Goal: Task Accomplishment & Management: Use online tool/utility

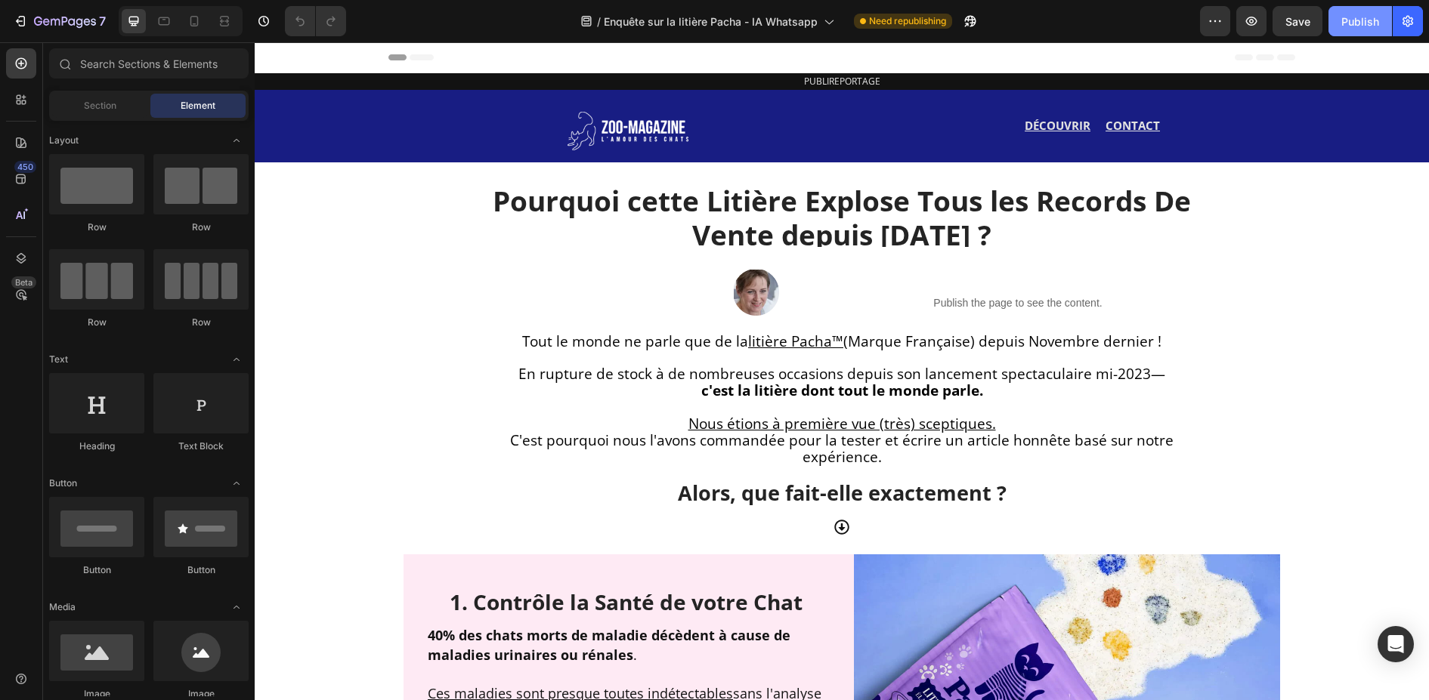
click at [1370, 25] on div "Publish" at bounding box center [1360, 22] width 38 height 16
click at [1404, 25] on icon "button" at bounding box center [1407, 21] width 11 height 11
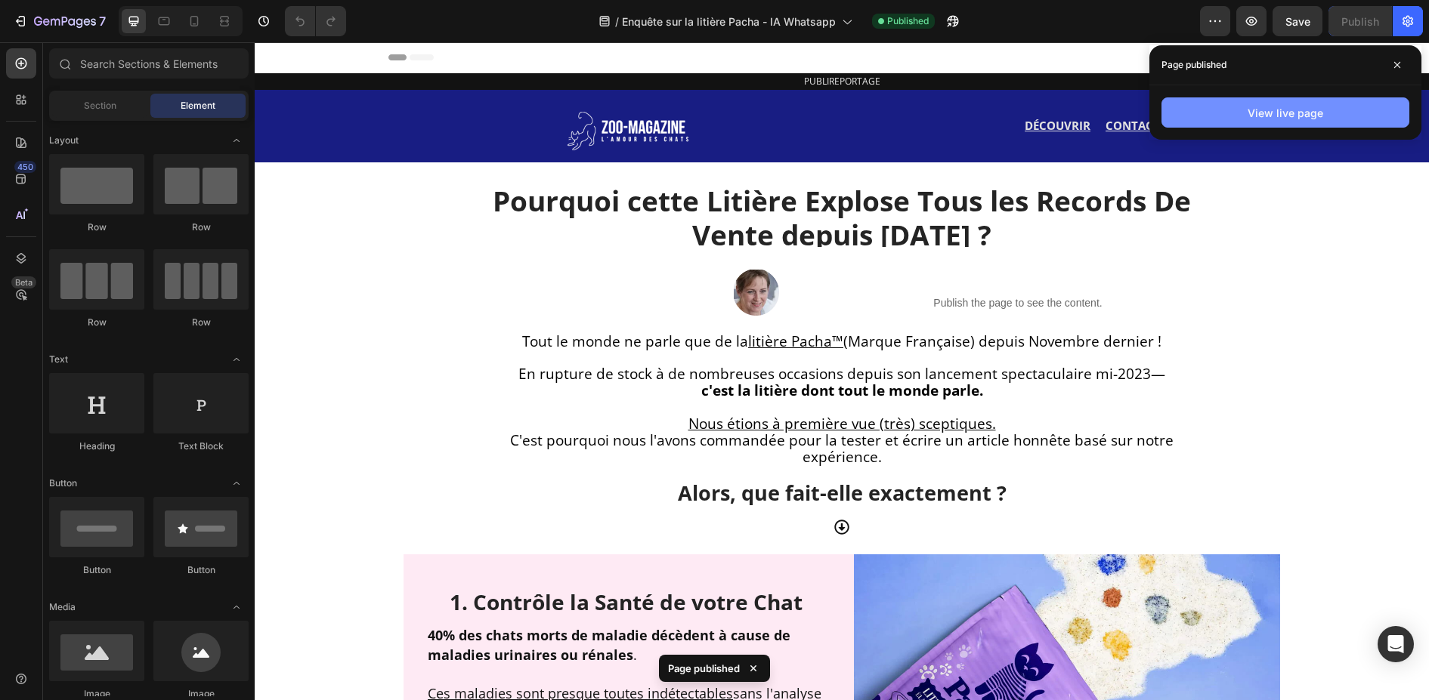
click at [1340, 104] on button "View live page" at bounding box center [1285, 112] width 248 height 30
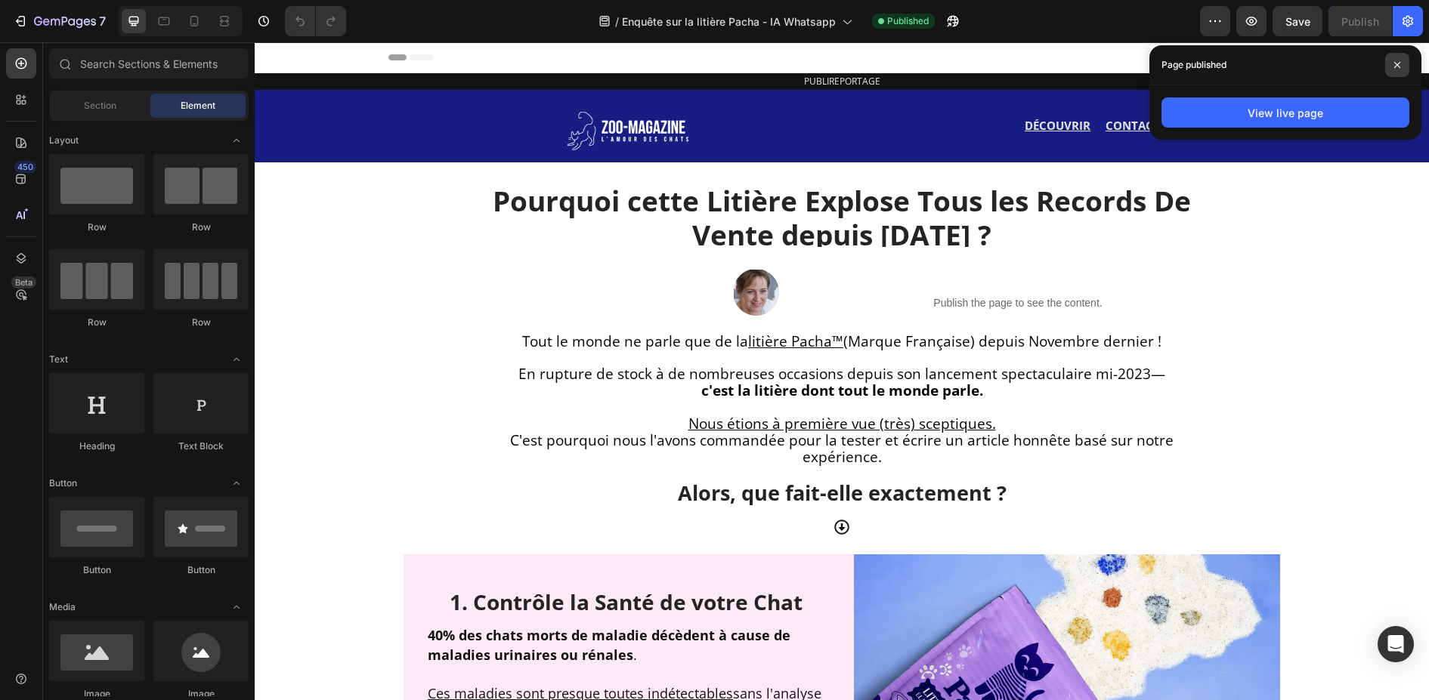
drag, startPoint x: 1395, startPoint y: 62, endPoint x: 1140, endPoint y: 20, distance: 258.0
click at [1395, 62] on icon at bounding box center [1397, 65] width 8 height 8
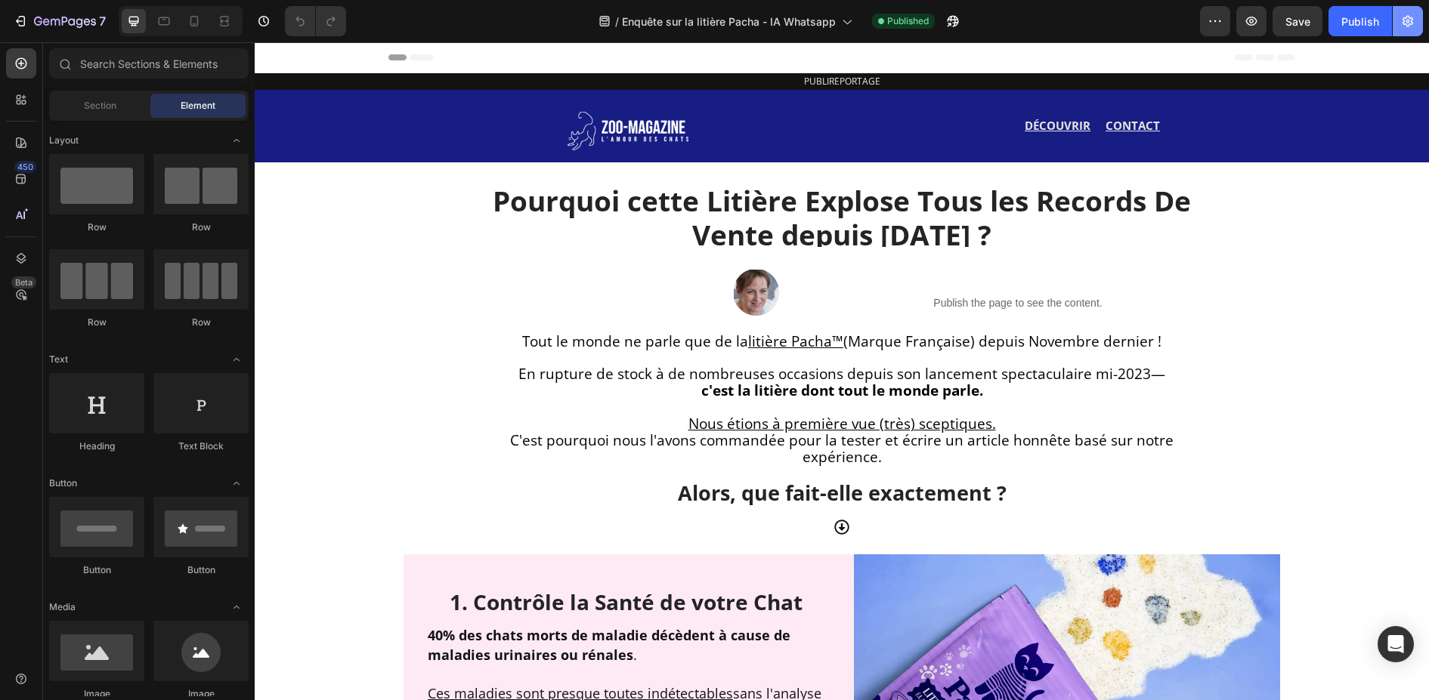
click at [1409, 18] on icon "button" at bounding box center [1407, 21] width 11 height 11
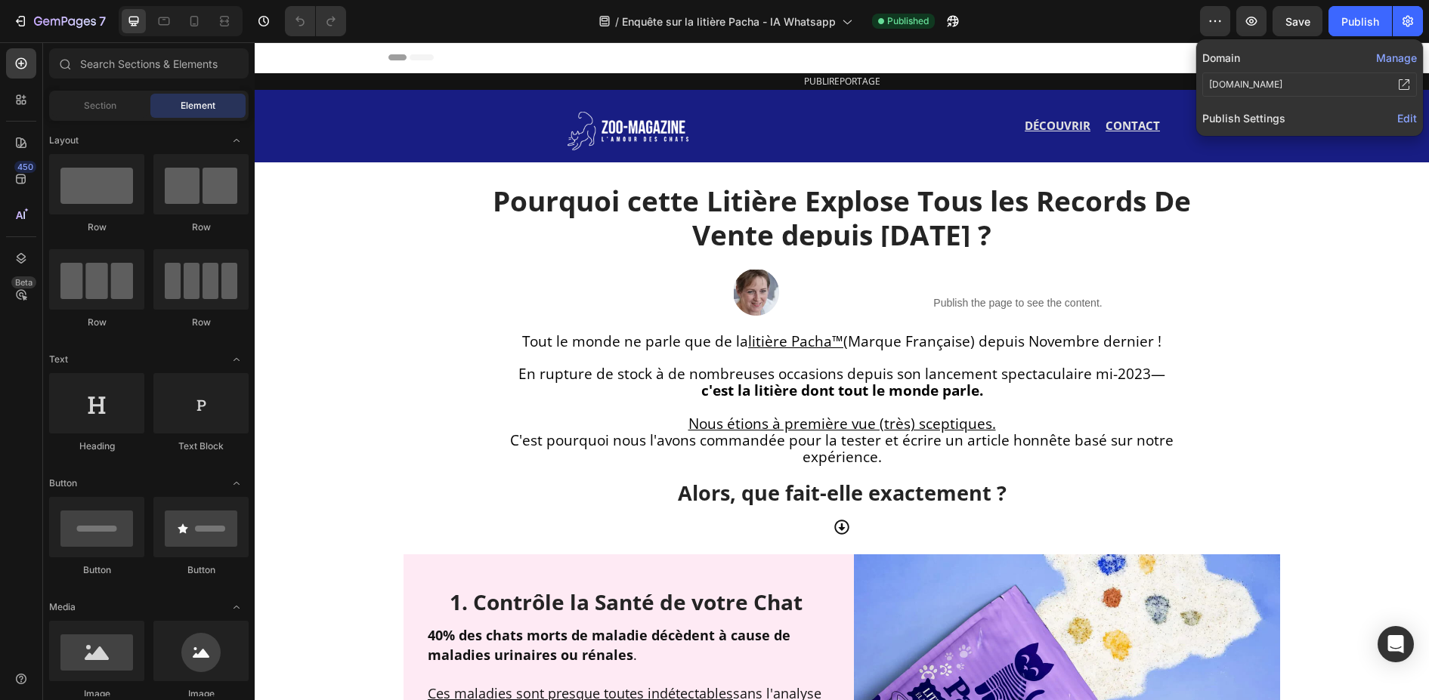
click at [1405, 119] on span "Edit" at bounding box center [1407, 118] width 20 height 13
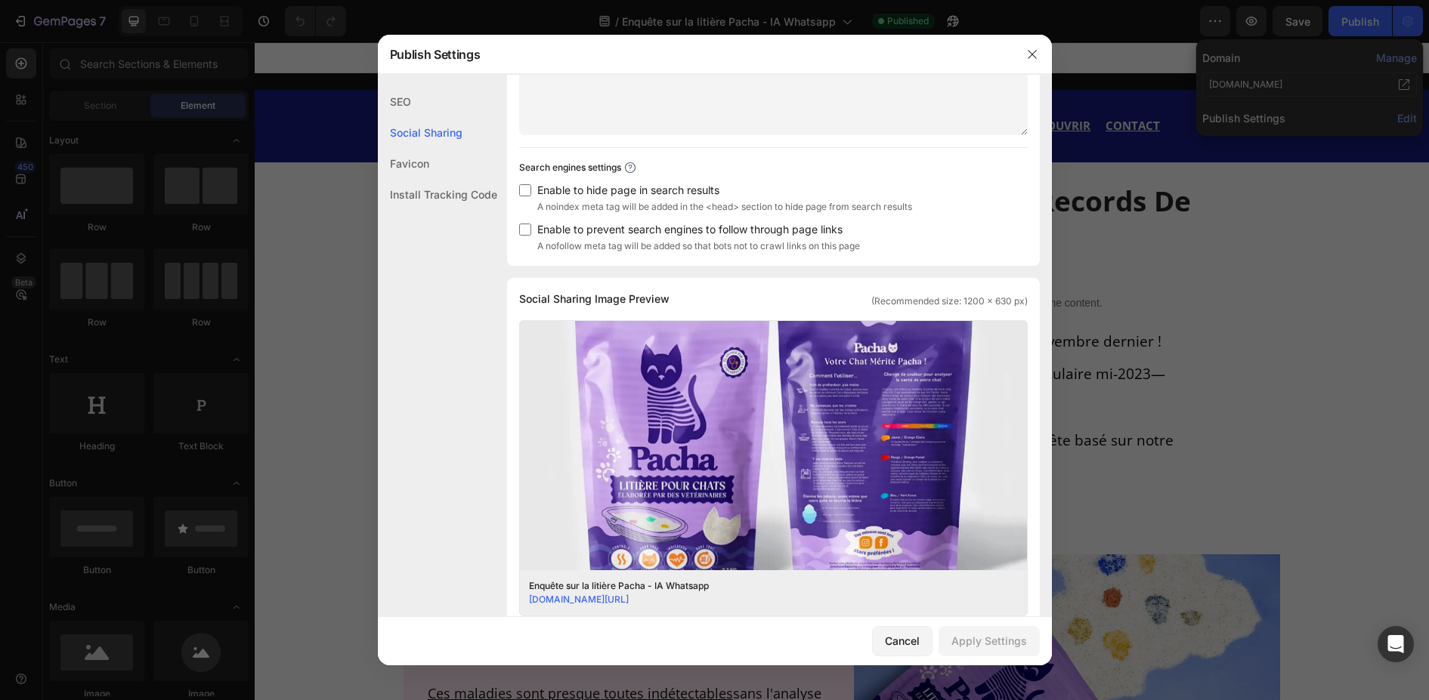
scroll to position [76, 0]
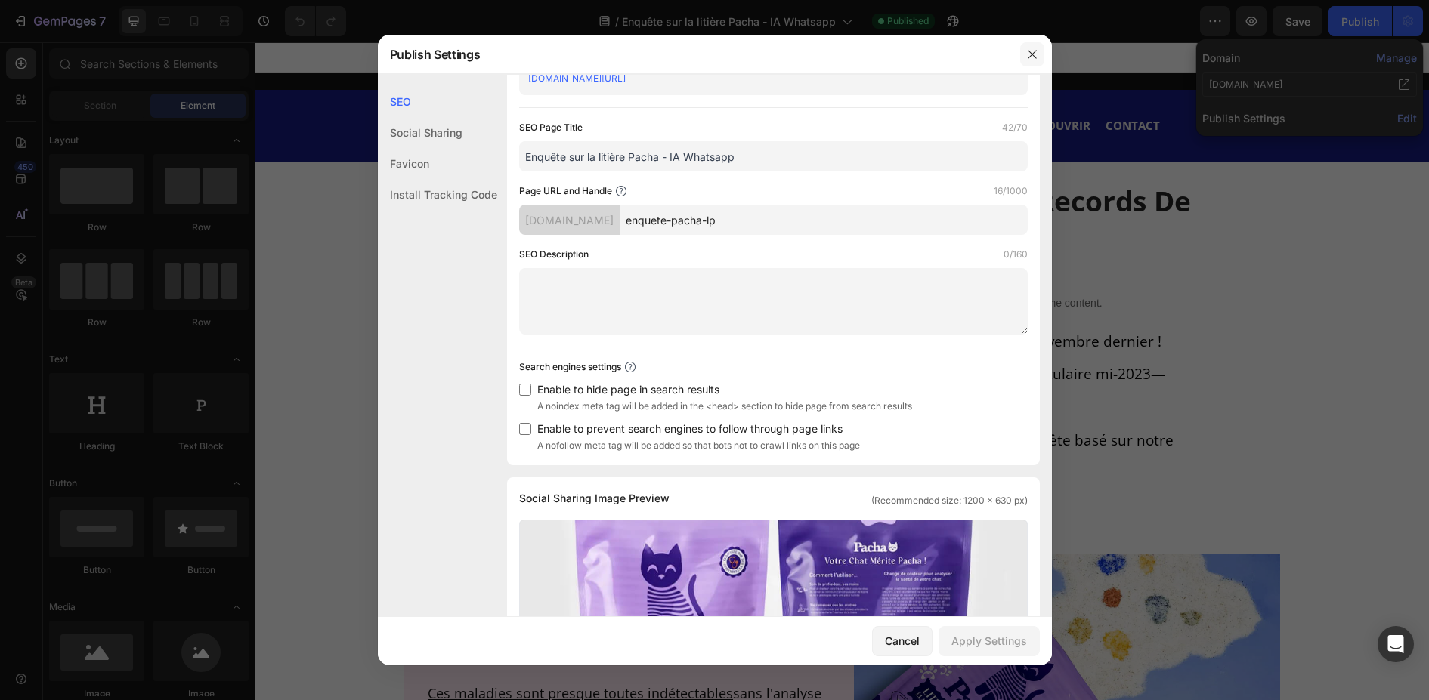
click at [1032, 50] on icon "button" at bounding box center [1032, 54] width 12 height 12
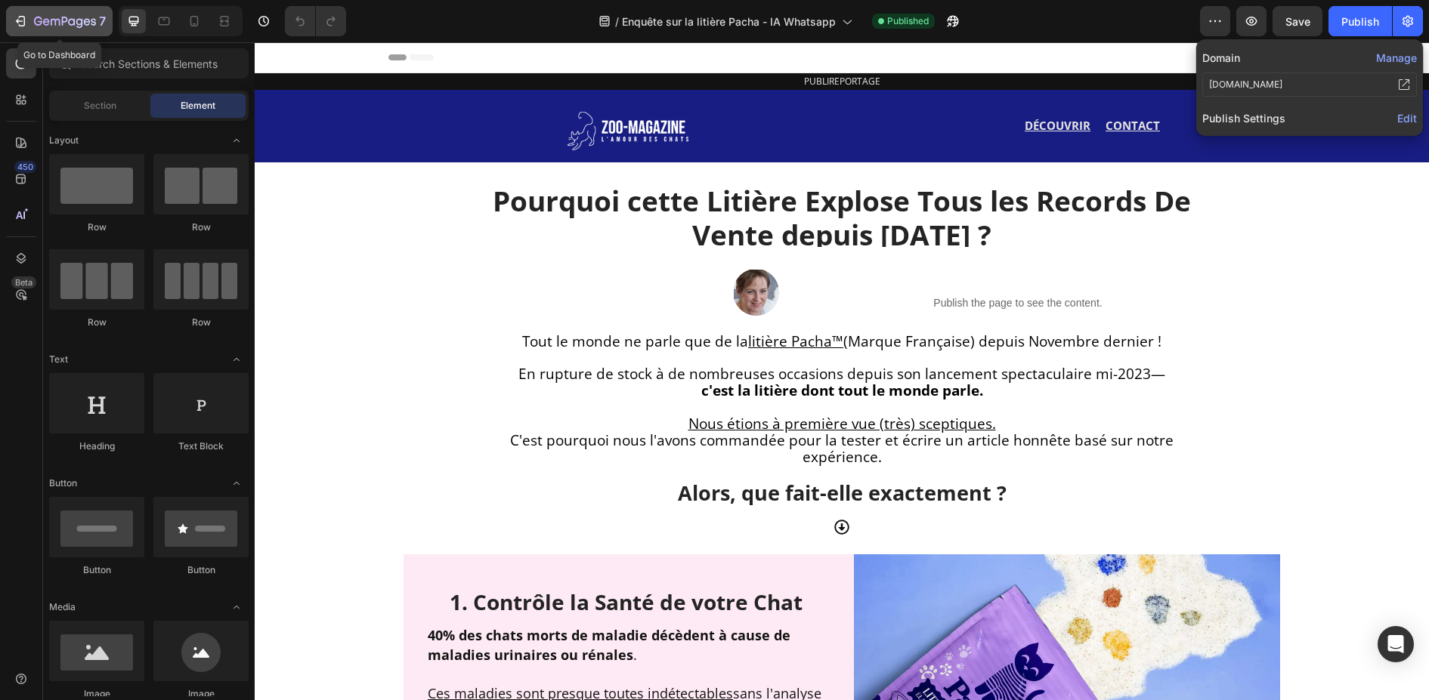
click at [23, 15] on icon "button" at bounding box center [20, 21] width 15 height 15
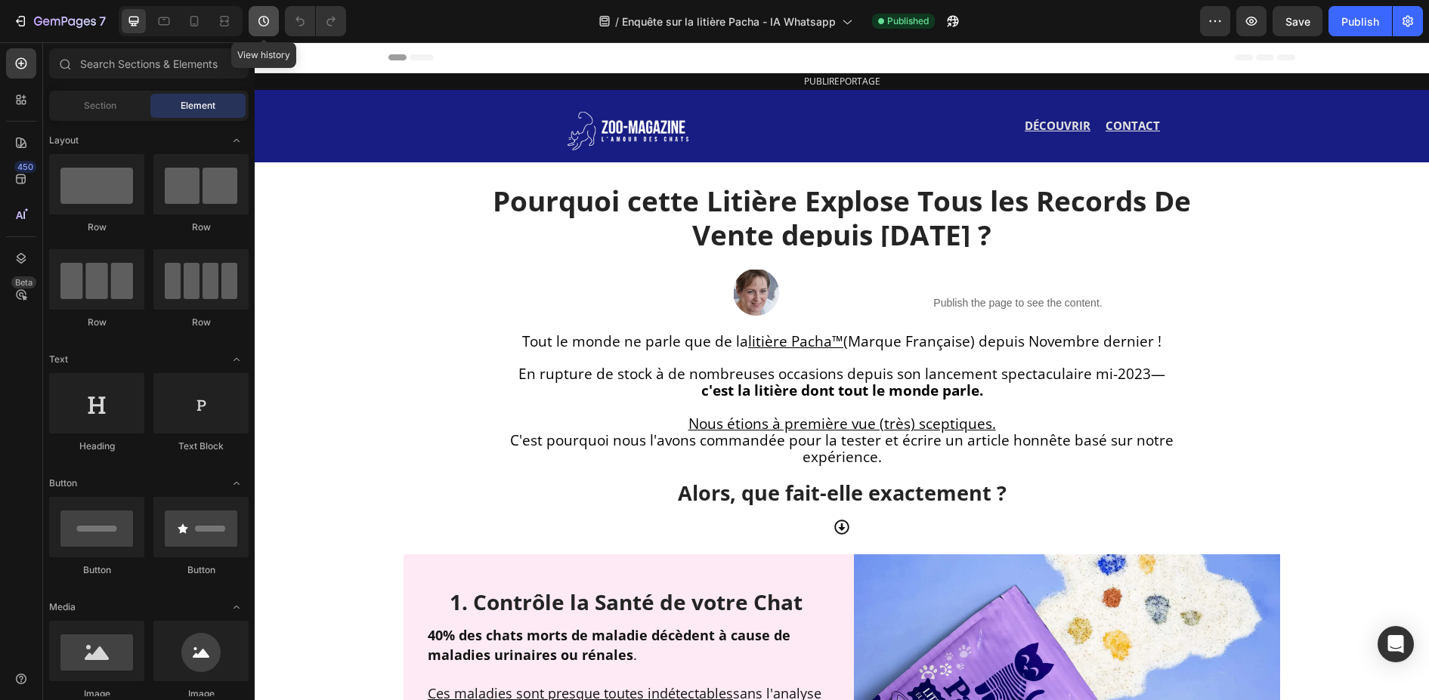
click at [263, 22] on icon "button" at bounding box center [263, 21] width 15 height 15
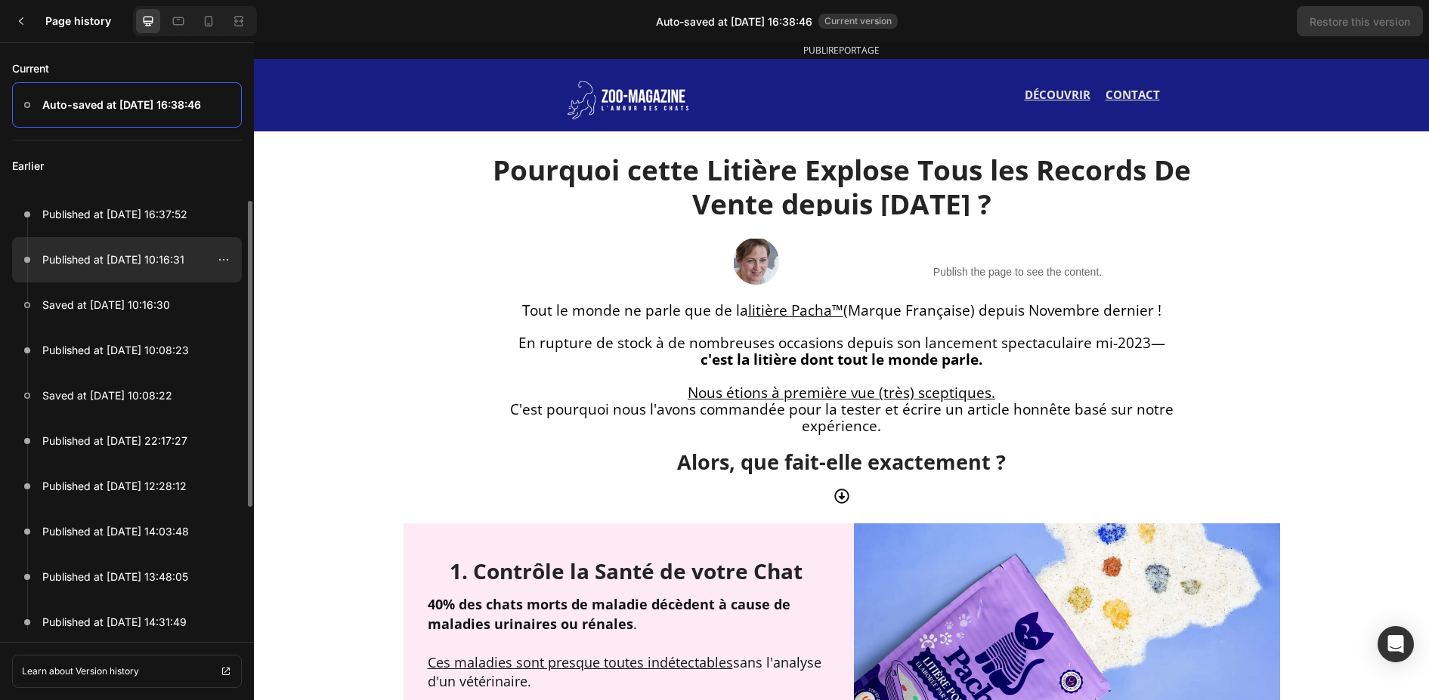
click at [105, 264] on p "Published at Feb 27, 10:16:31" at bounding box center [113, 260] width 142 height 18
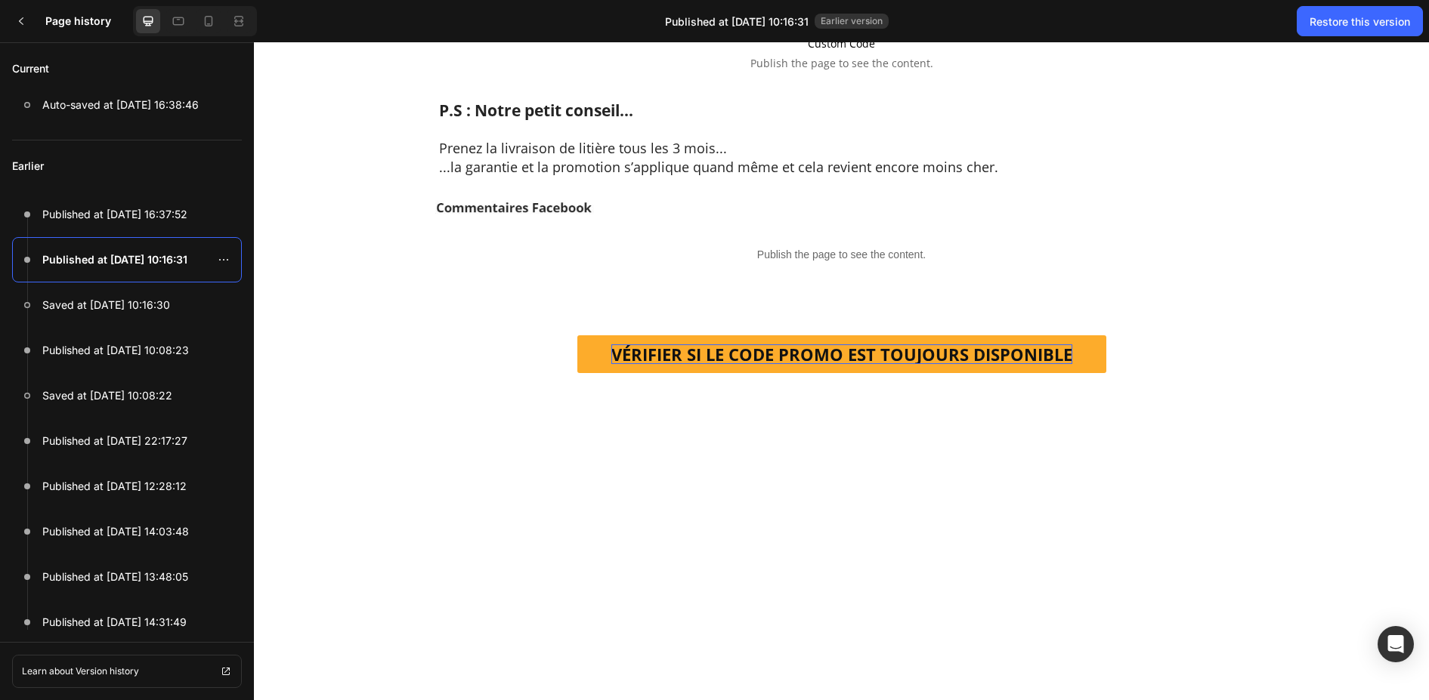
scroll to position [6890, 0]
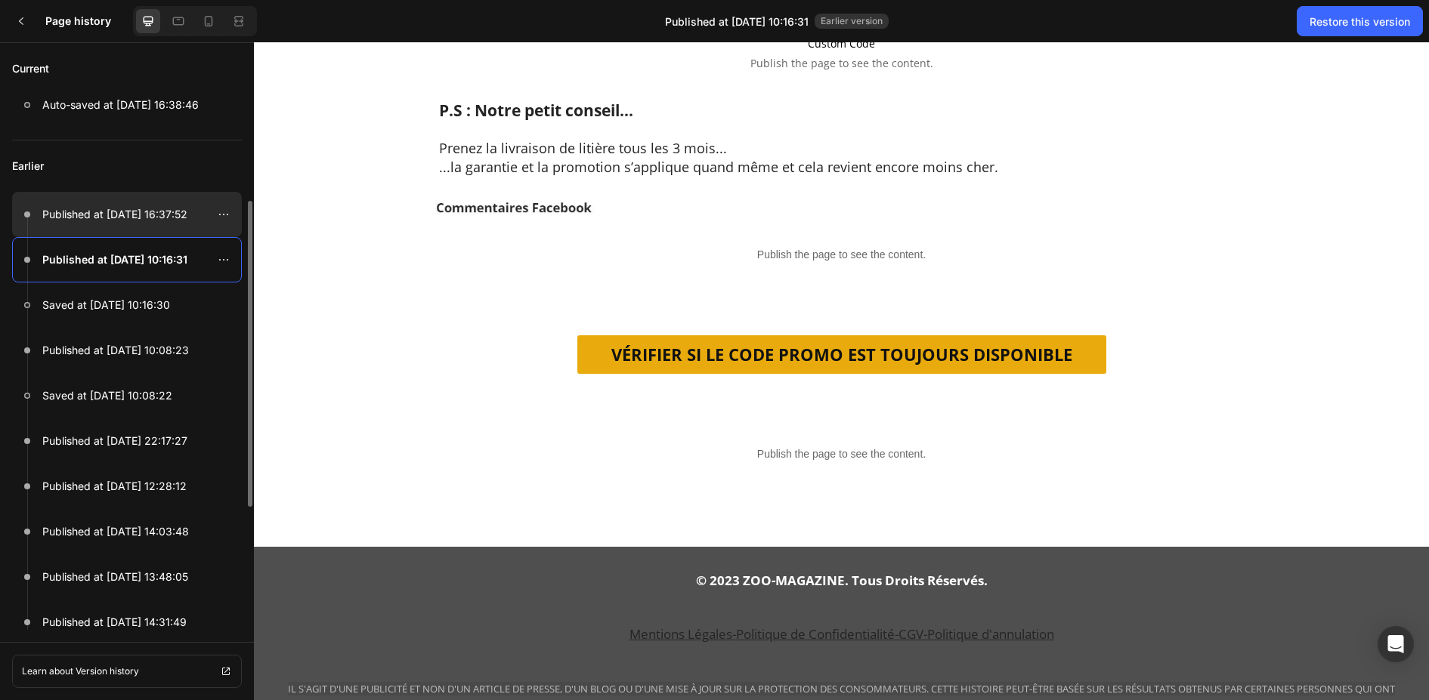
click at [107, 216] on p "Published at Sep 26, 16:37:52" at bounding box center [114, 214] width 145 height 18
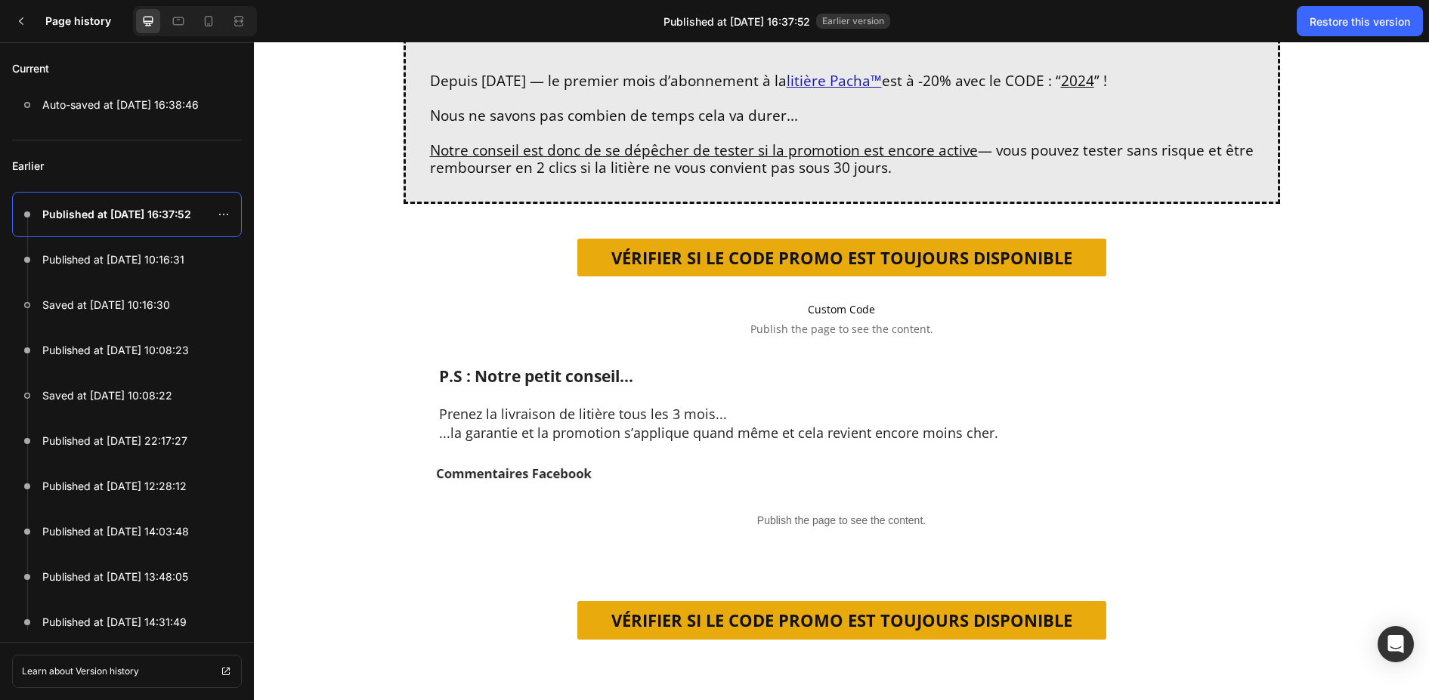
scroll to position [6917, 0]
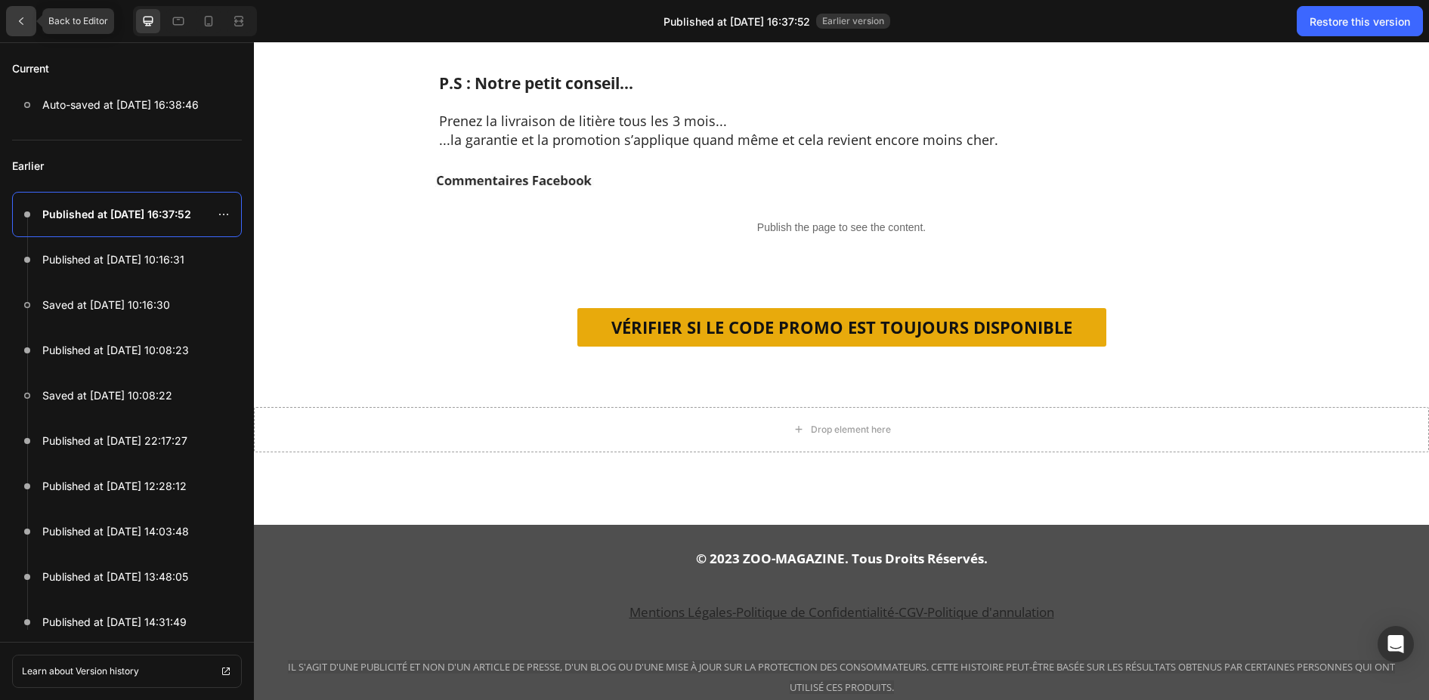
click at [17, 22] on icon at bounding box center [21, 21] width 12 height 12
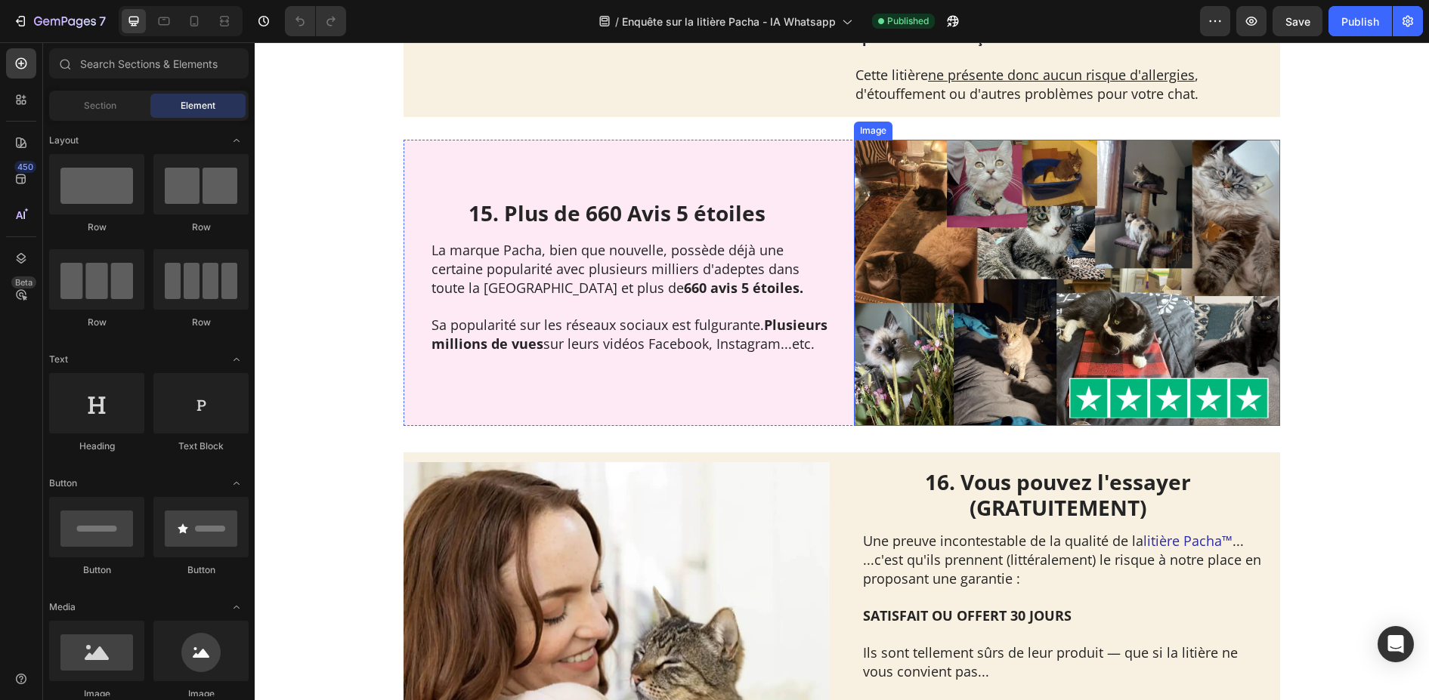
scroll to position [5440, 0]
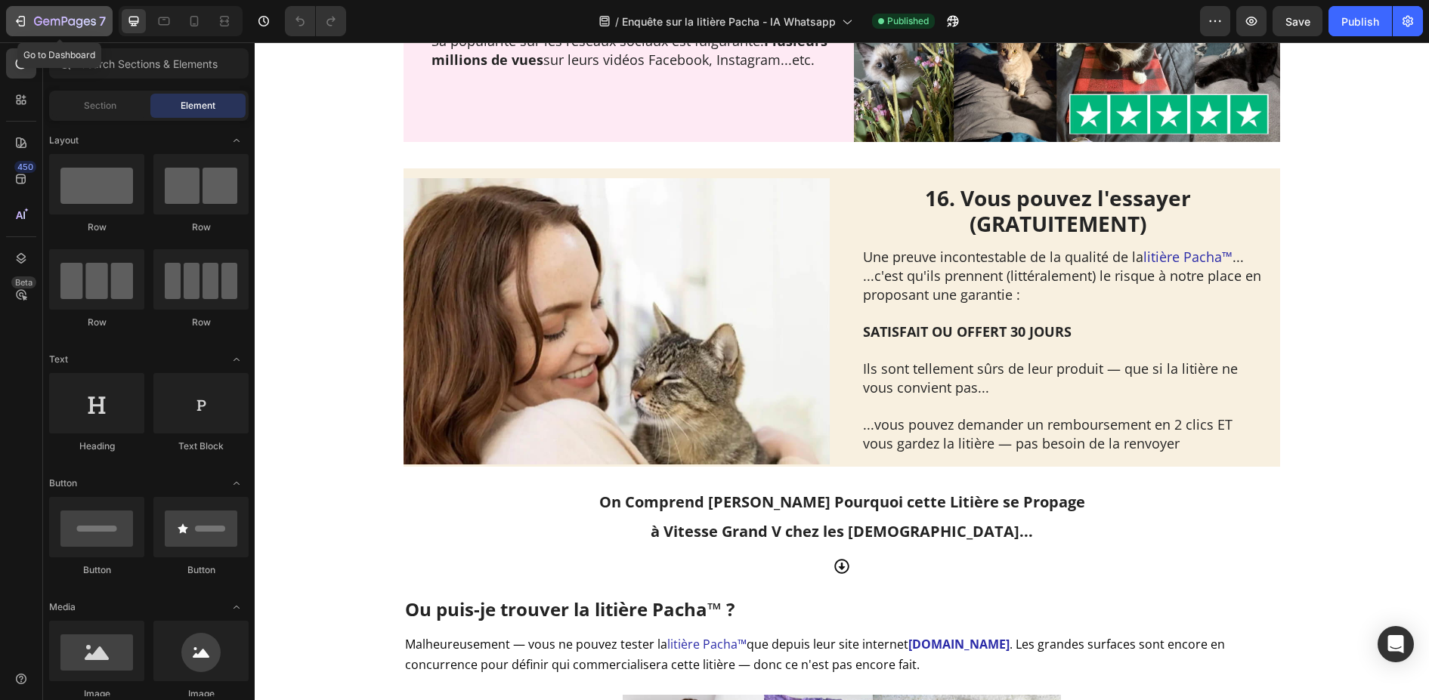
click at [17, 21] on icon "button" at bounding box center [19, 21] width 7 height 5
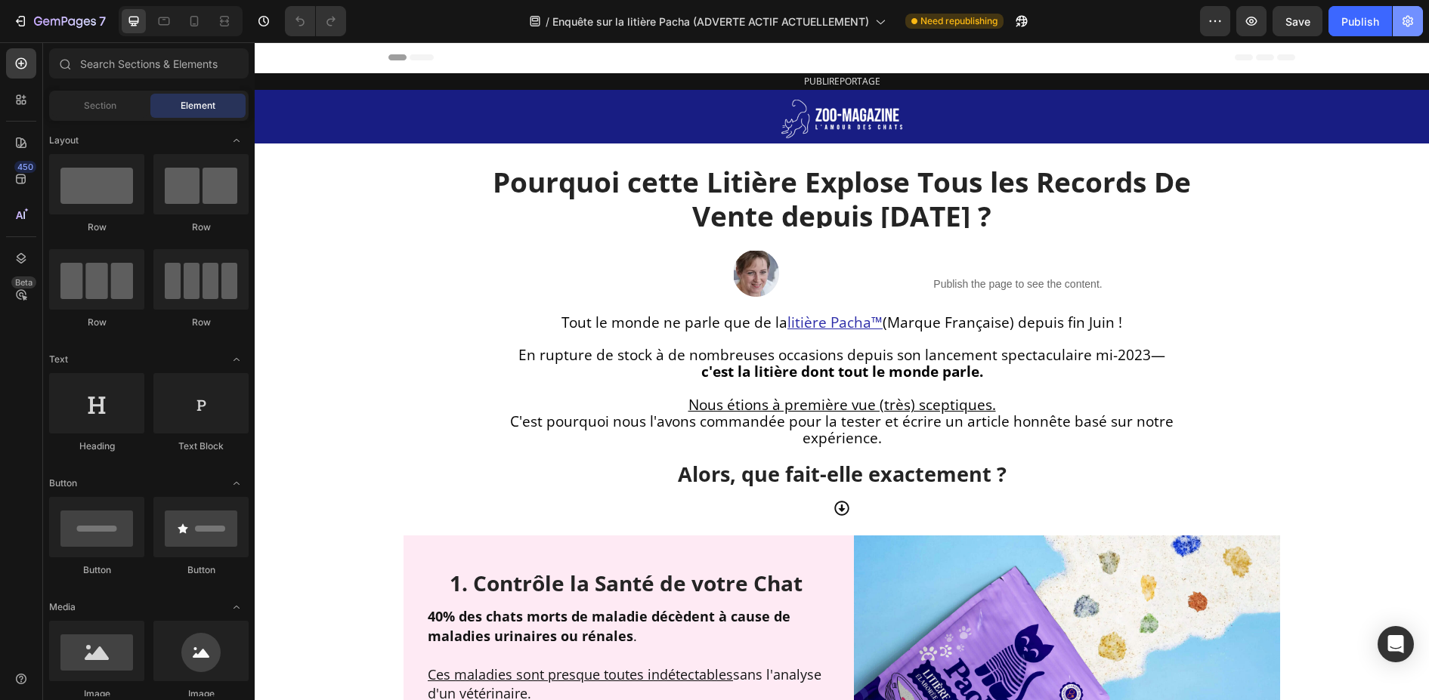
click at [1410, 26] on icon "button" at bounding box center [1407, 21] width 15 height 15
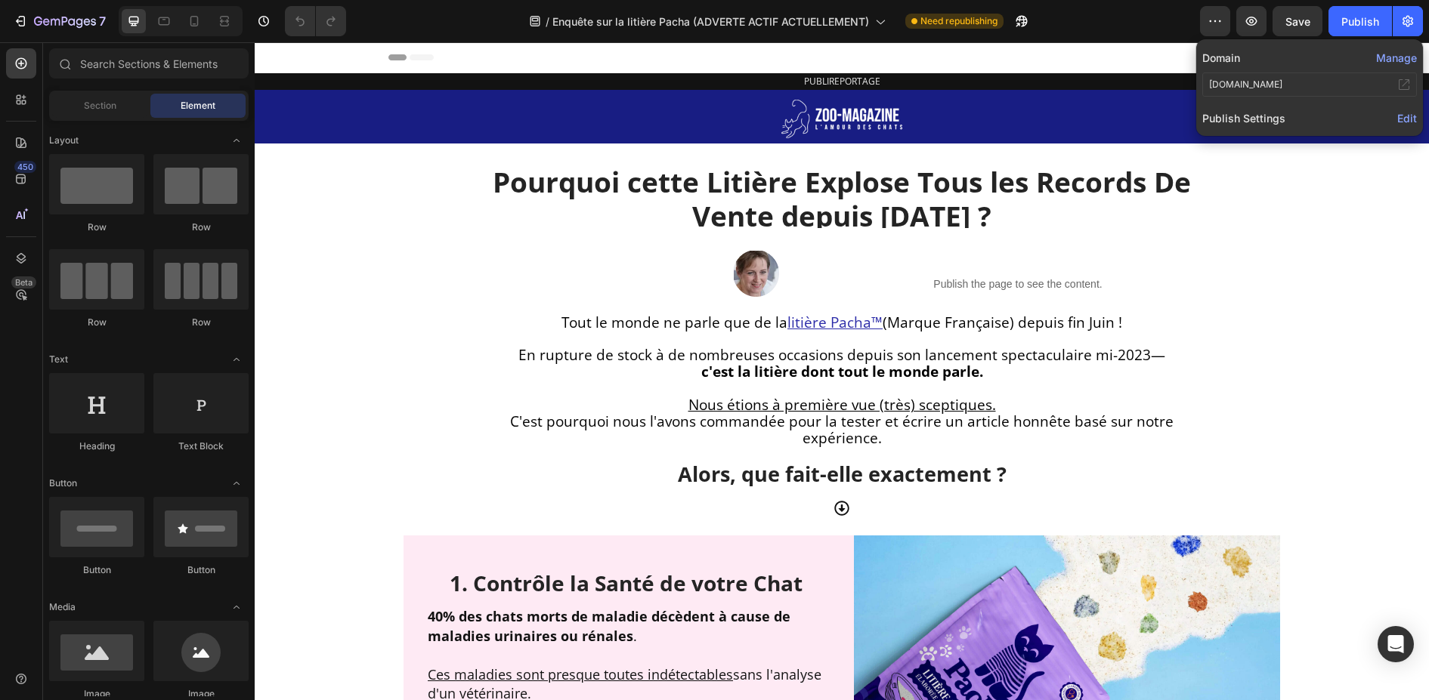
click at [1404, 119] on span "Edit" at bounding box center [1407, 118] width 20 height 13
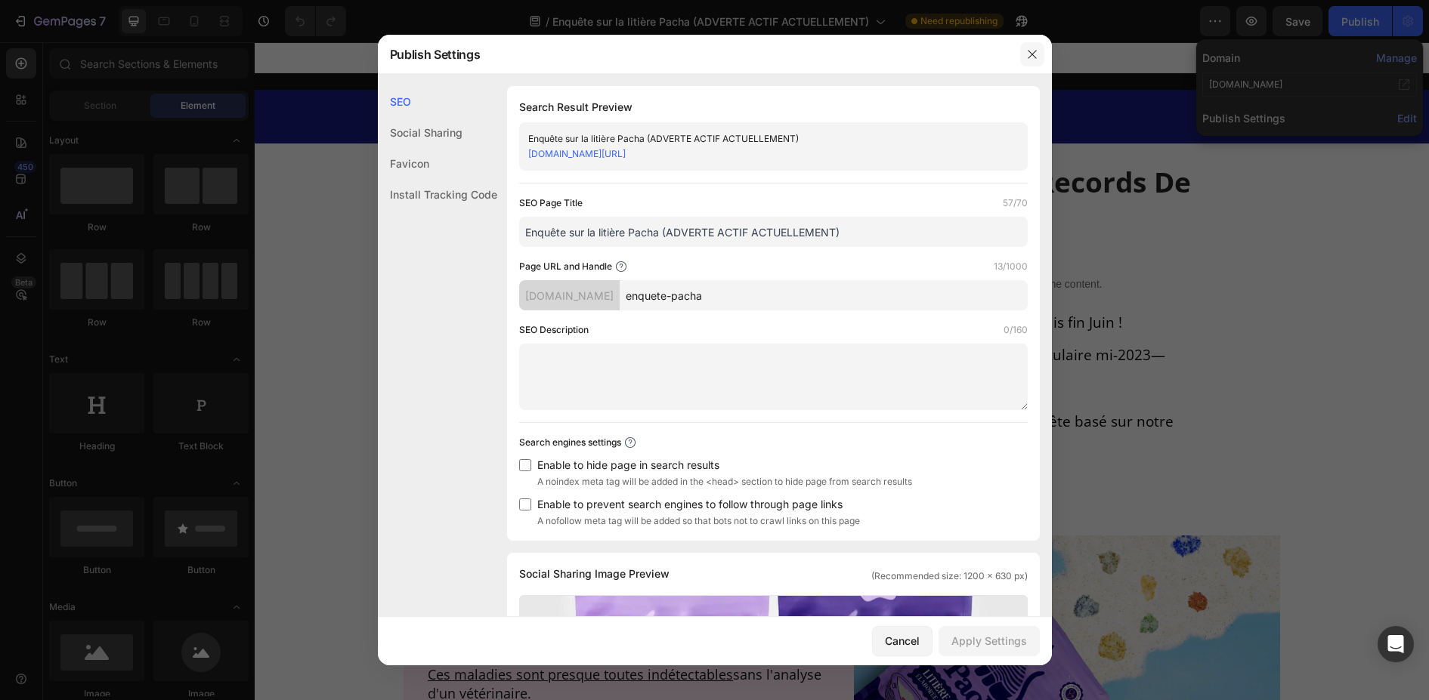
click at [1027, 49] on icon "button" at bounding box center [1032, 54] width 12 height 12
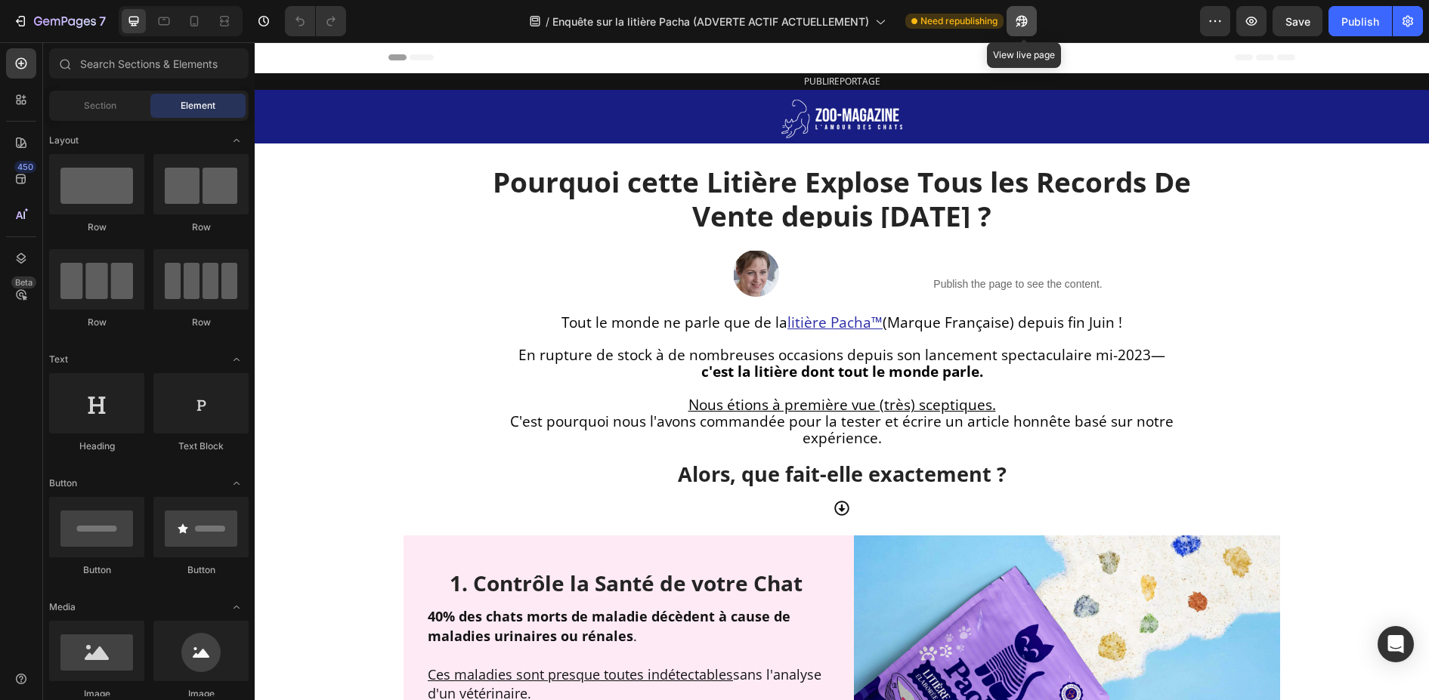
click at [1024, 23] on icon "button" at bounding box center [1021, 21] width 15 height 15
click at [1410, 23] on icon "button" at bounding box center [1407, 21] width 11 height 11
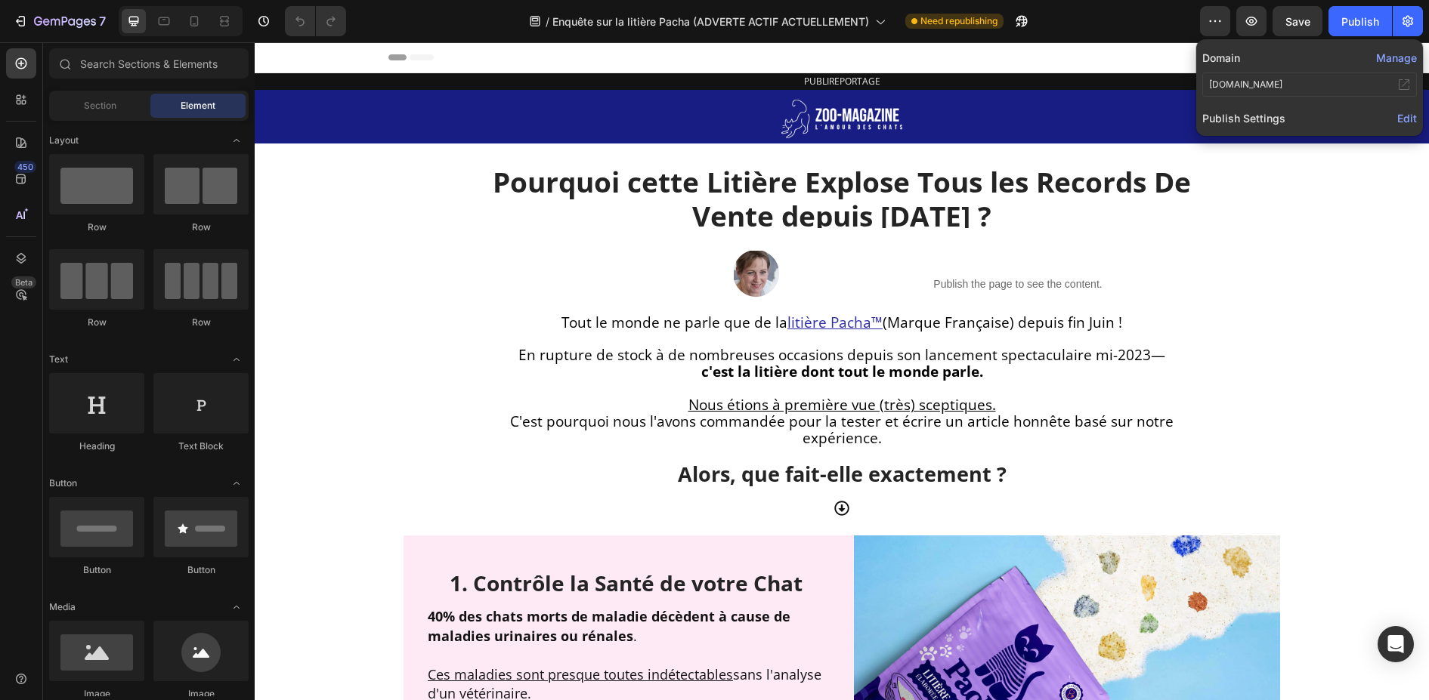
click at [1405, 121] on span "Edit" at bounding box center [1407, 118] width 20 height 13
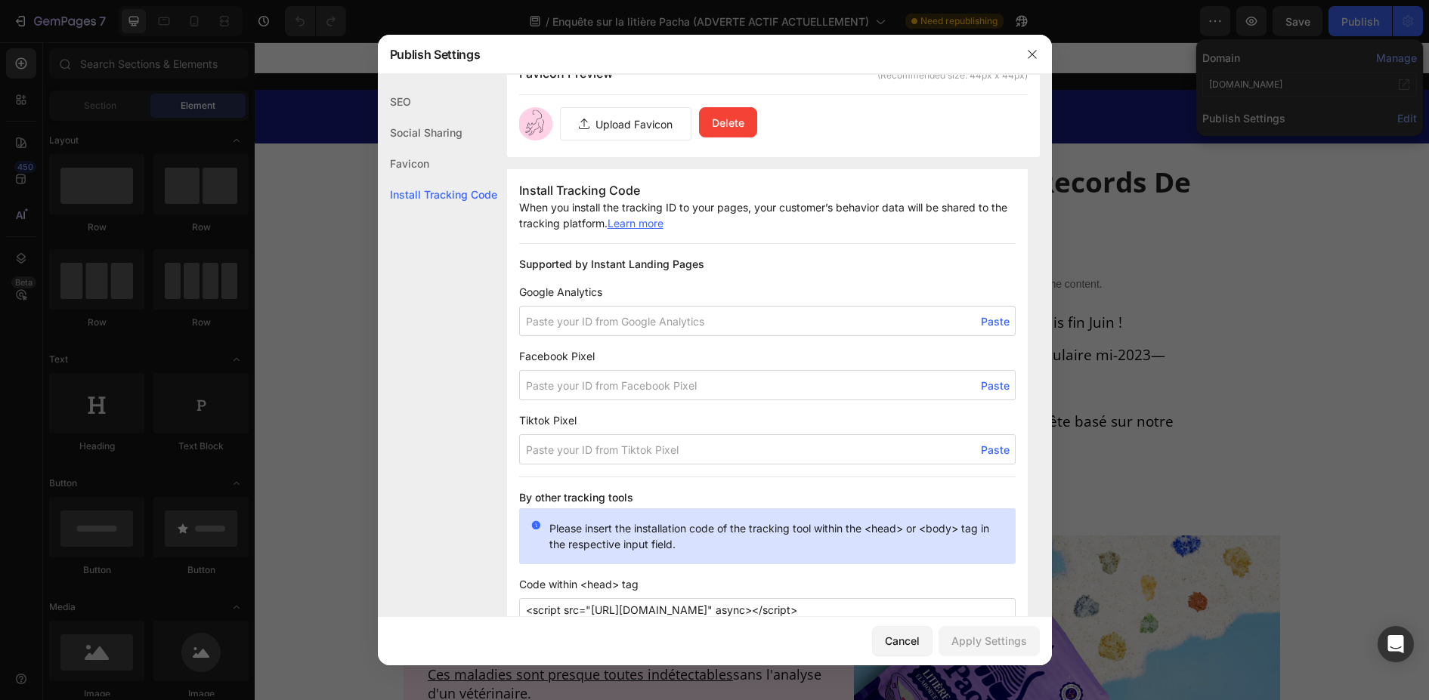
scroll to position [1157, 0]
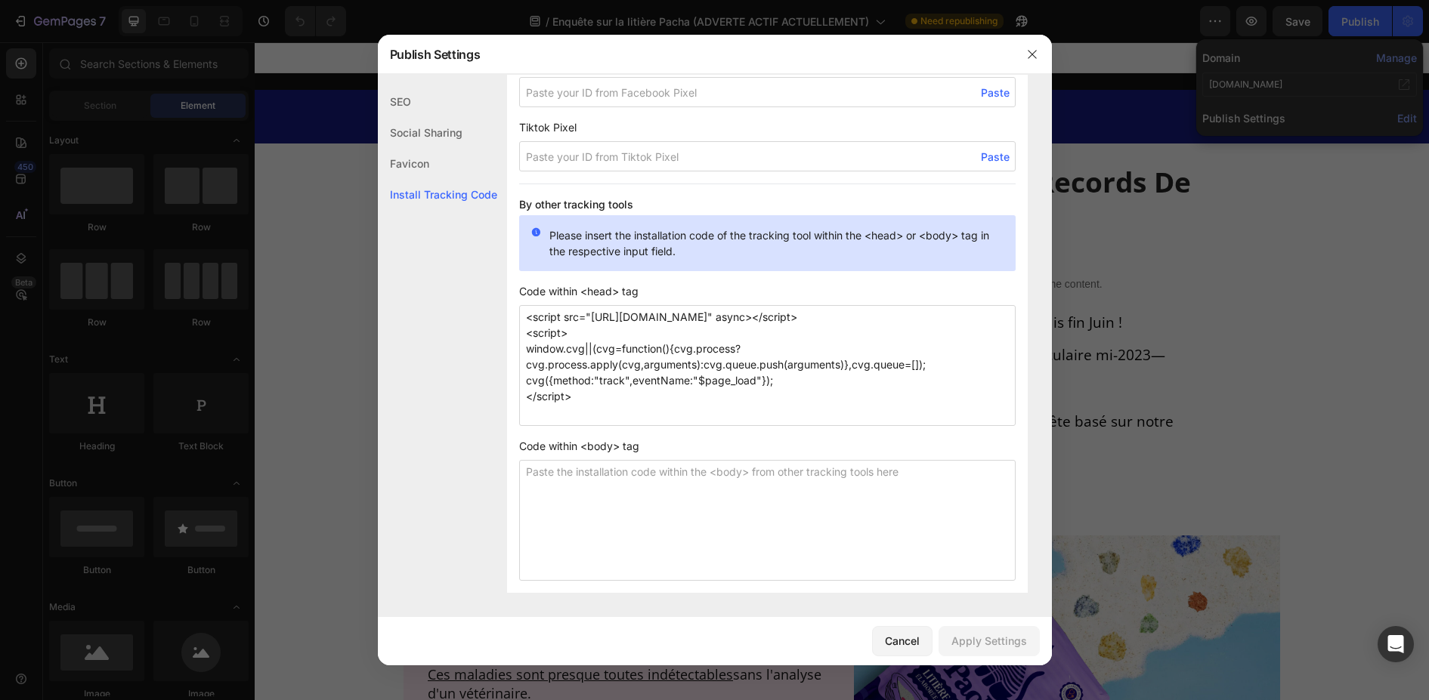
click at [411, 164] on div "Favicon" at bounding box center [437, 163] width 119 height 31
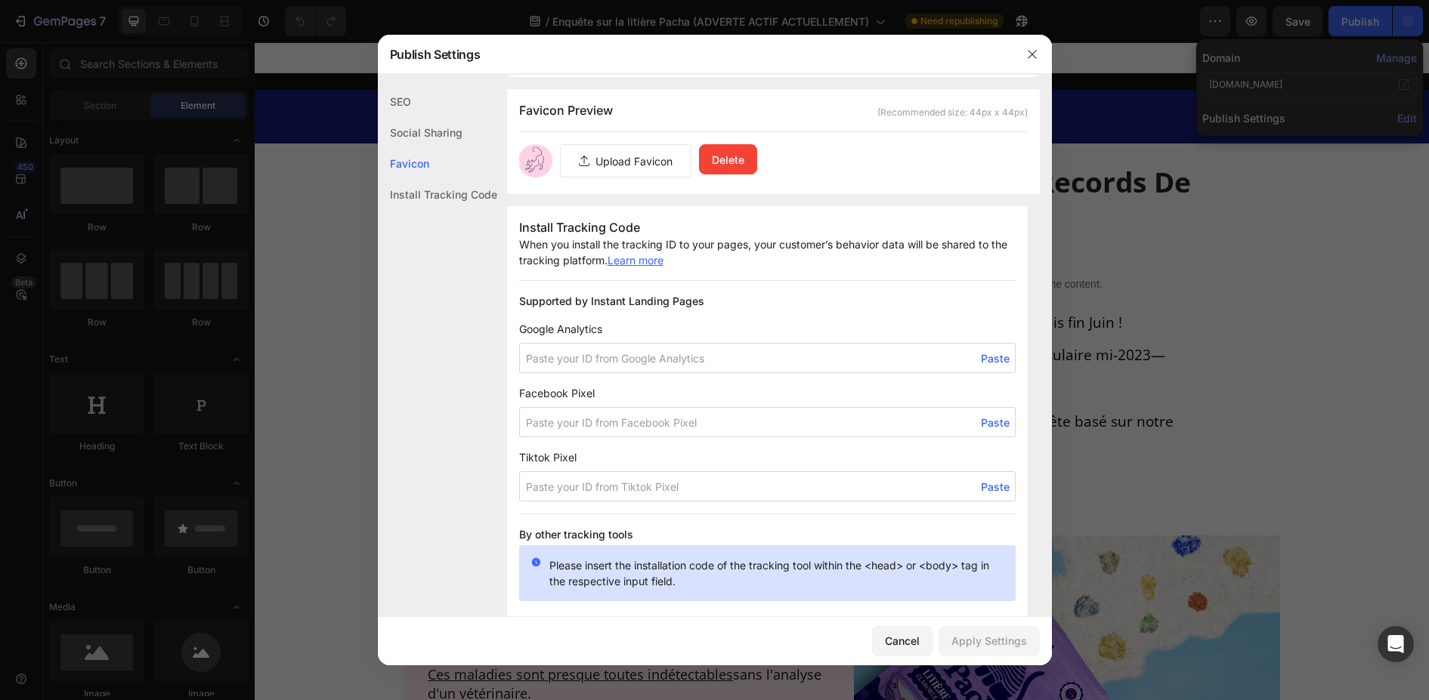
click at [422, 123] on div "Social Sharing" at bounding box center [437, 132] width 119 height 31
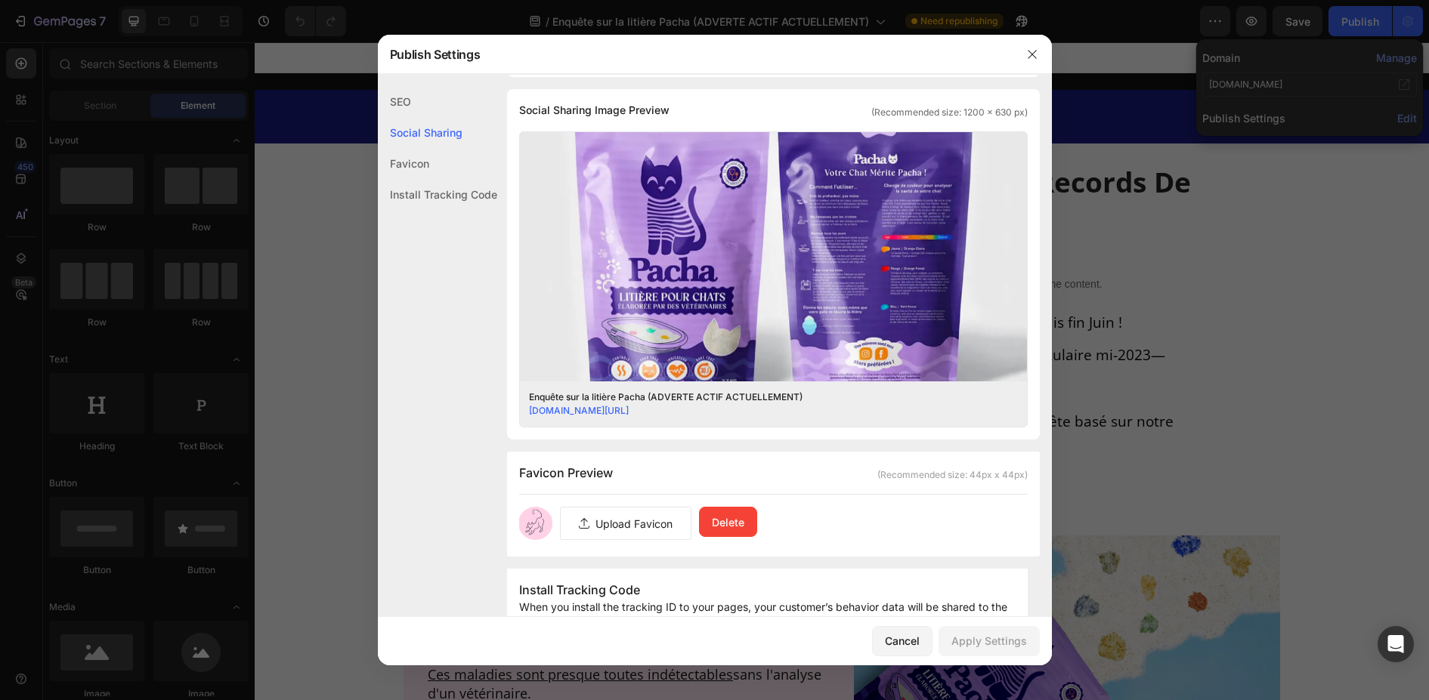
click at [410, 103] on div "SEO" at bounding box center [437, 101] width 119 height 31
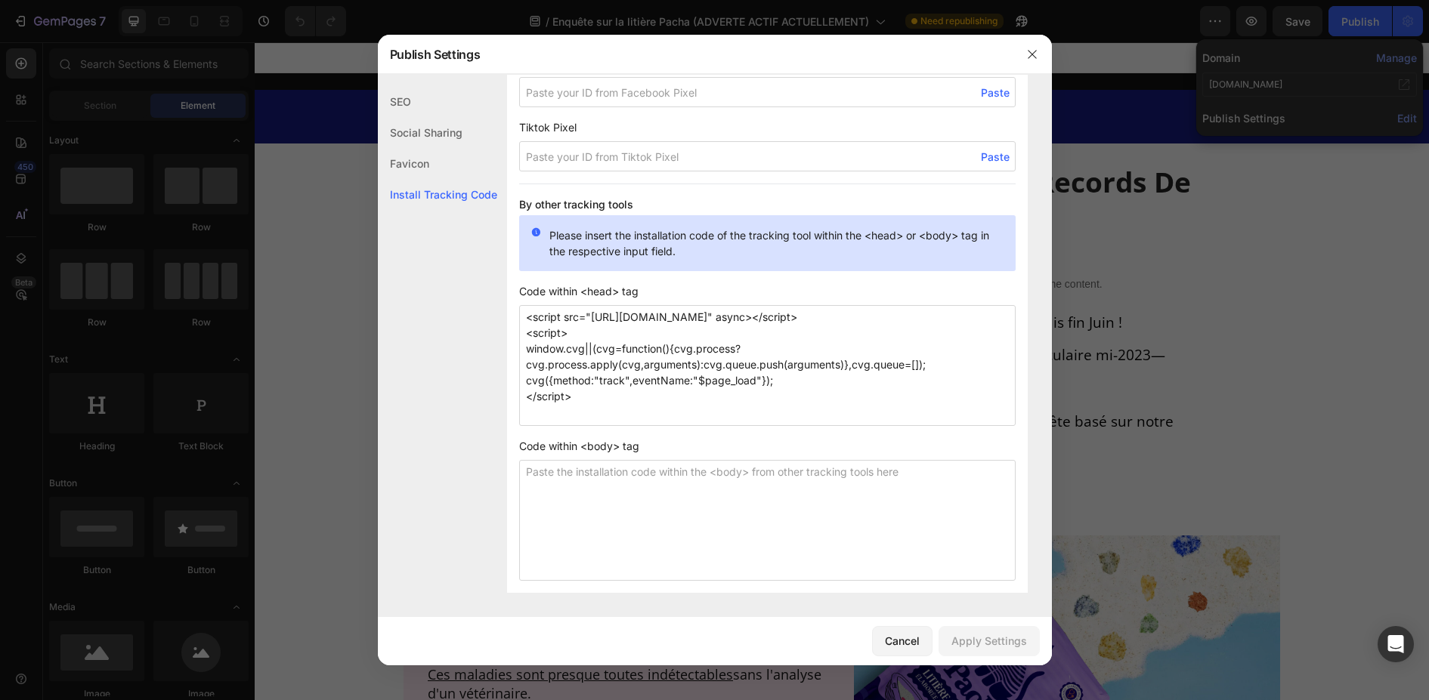
drag, startPoint x: 598, startPoint y: 401, endPoint x: 490, endPoint y: 317, distance: 136.2
click at [1032, 58] on icon "button" at bounding box center [1032, 54] width 12 height 12
